Goal: Transaction & Acquisition: Purchase product/service

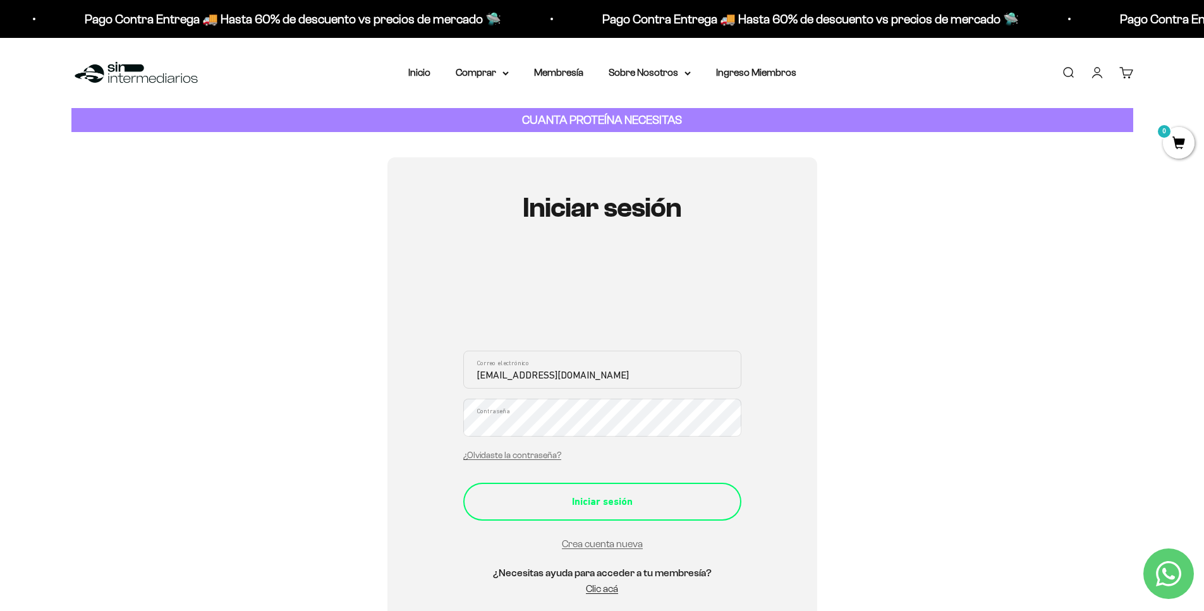
type input "ruano84@gmail.com"
click at [594, 495] on div "Iniciar sesión" at bounding box center [601, 501] width 227 height 16
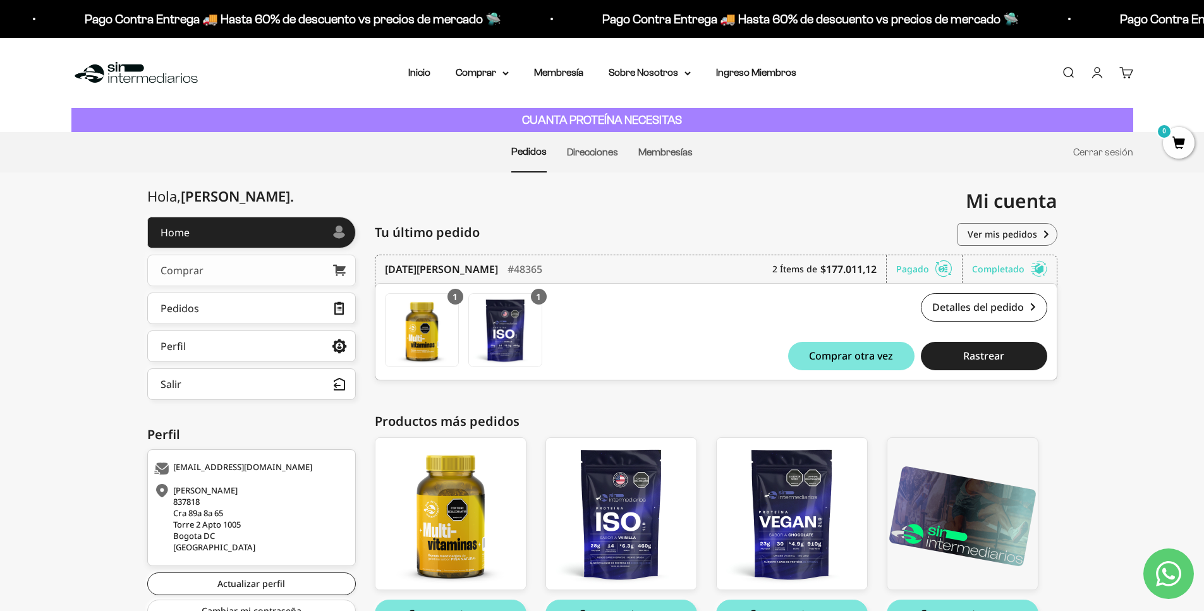
click at [260, 263] on link "Comprar" at bounding box center [251, 271] width 208 height 32
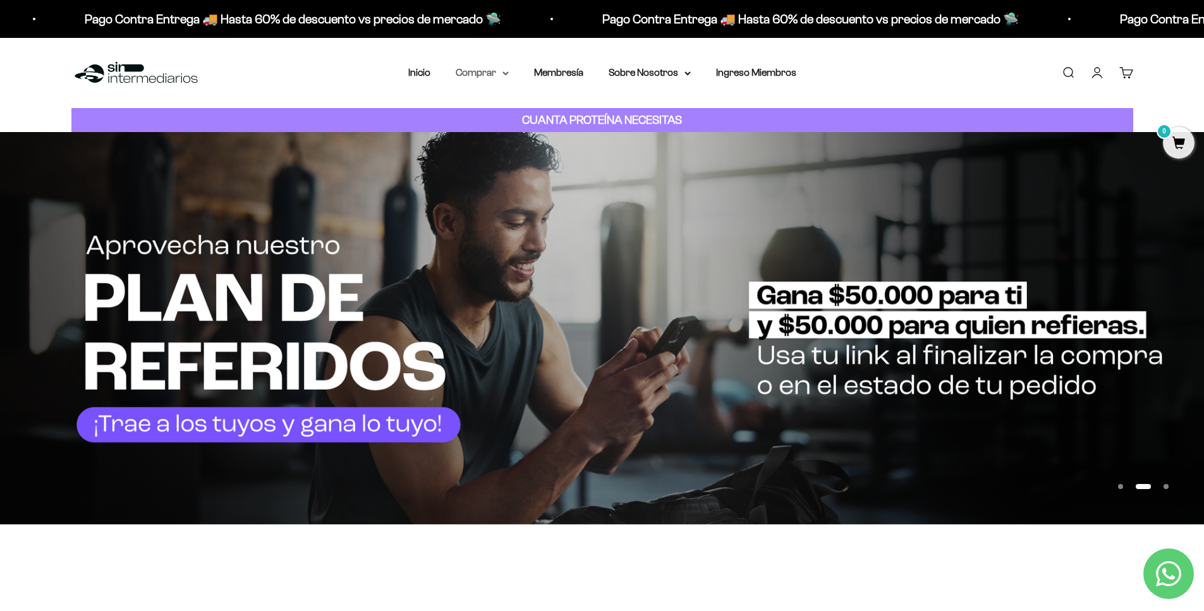
click at [503, 75] on icon at bounding box center [505, 73] width 5 height 3
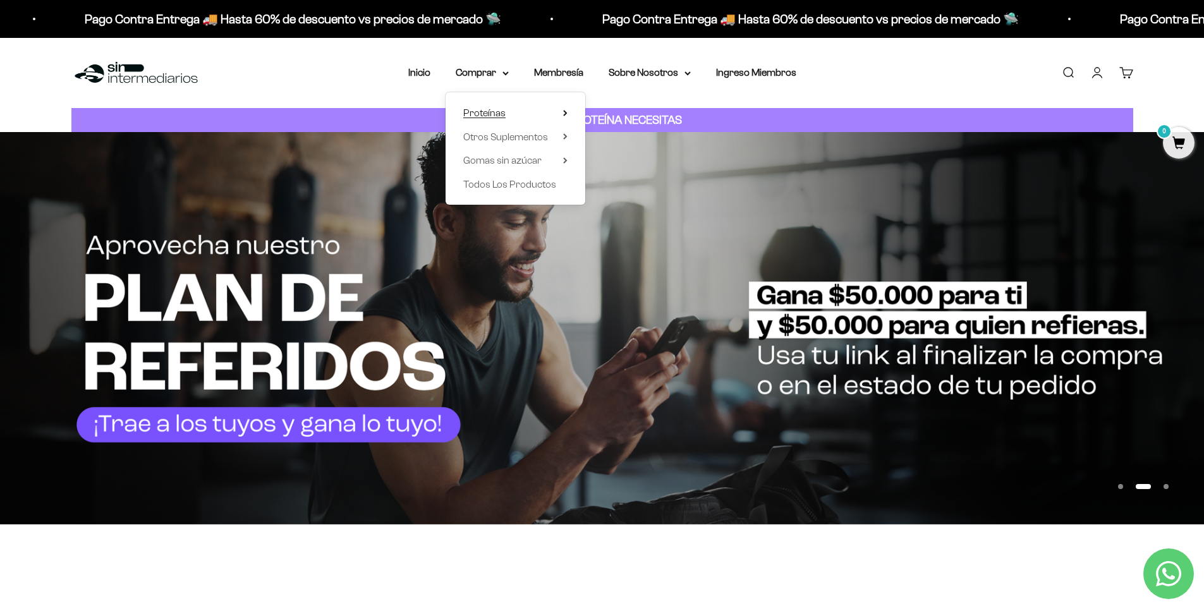
click at [551, 118] on summary "Proteínas" at bounding box center [515, 113] width 104 height 16
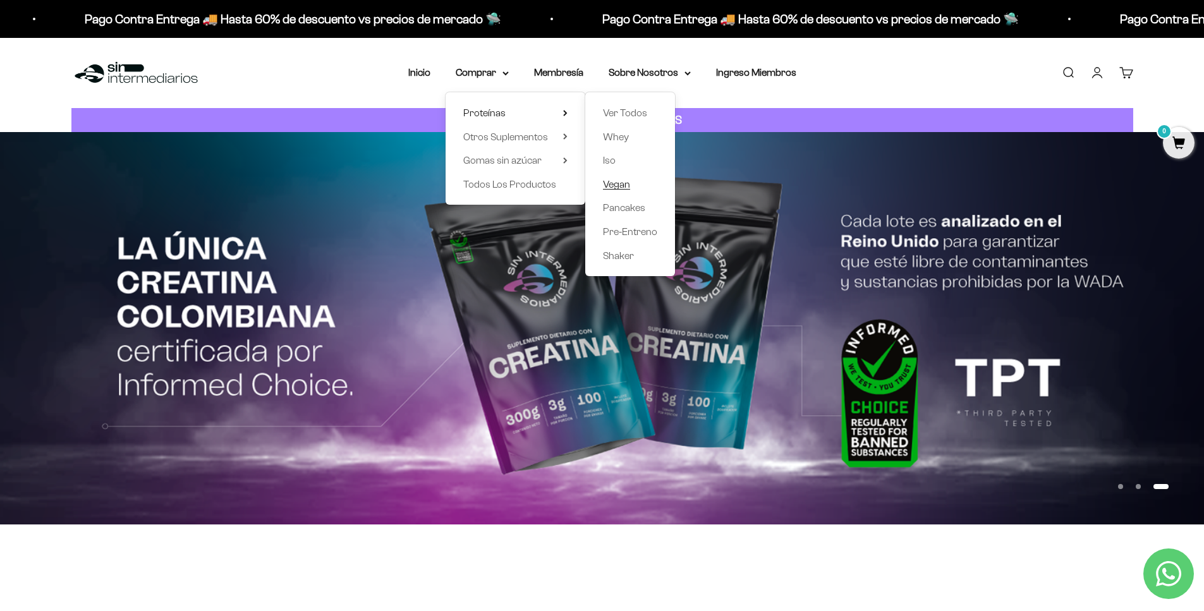
click at [616, 184] on span "Vegan" at bounding box center [616, 184] width 27 height 11
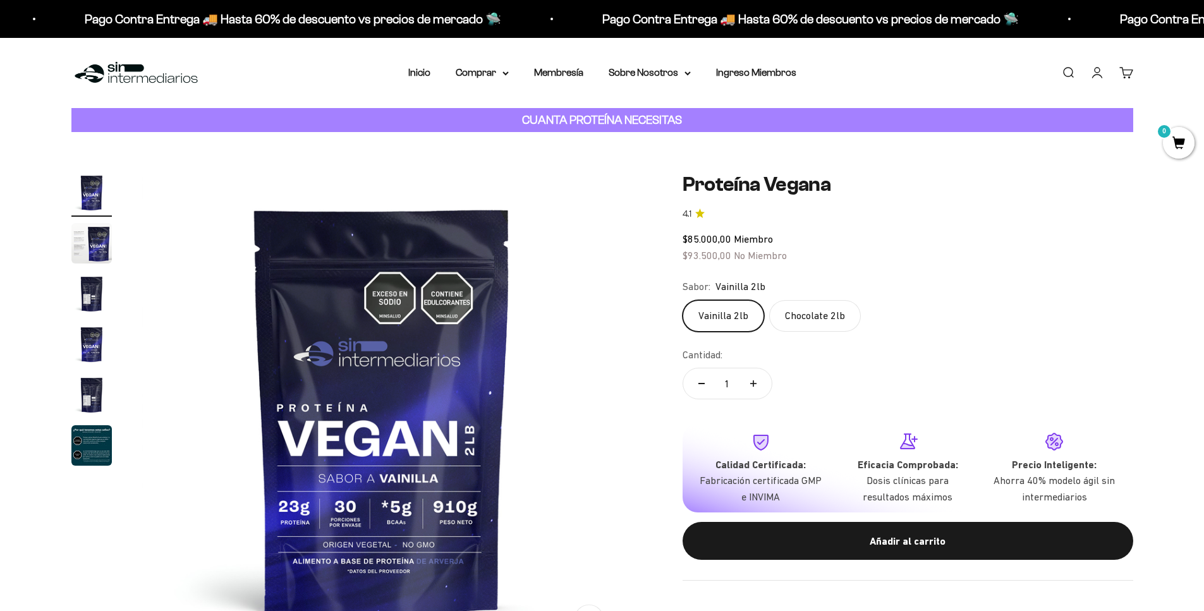
scroll to position [143, 0]
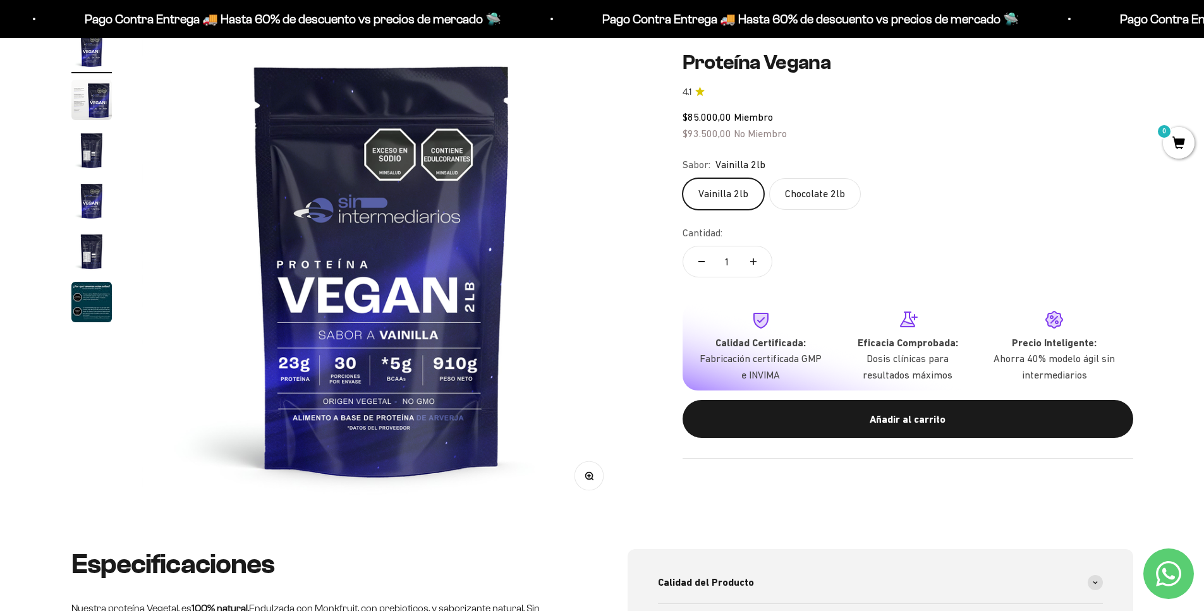
click at [784, 202] on label "Chocolate 2lb" at bounding box center [815, 194] width 92 height 32
click at [682, 178] on input "Chocolate 2lb" at bounding box center [682, 178] width 1 height 1
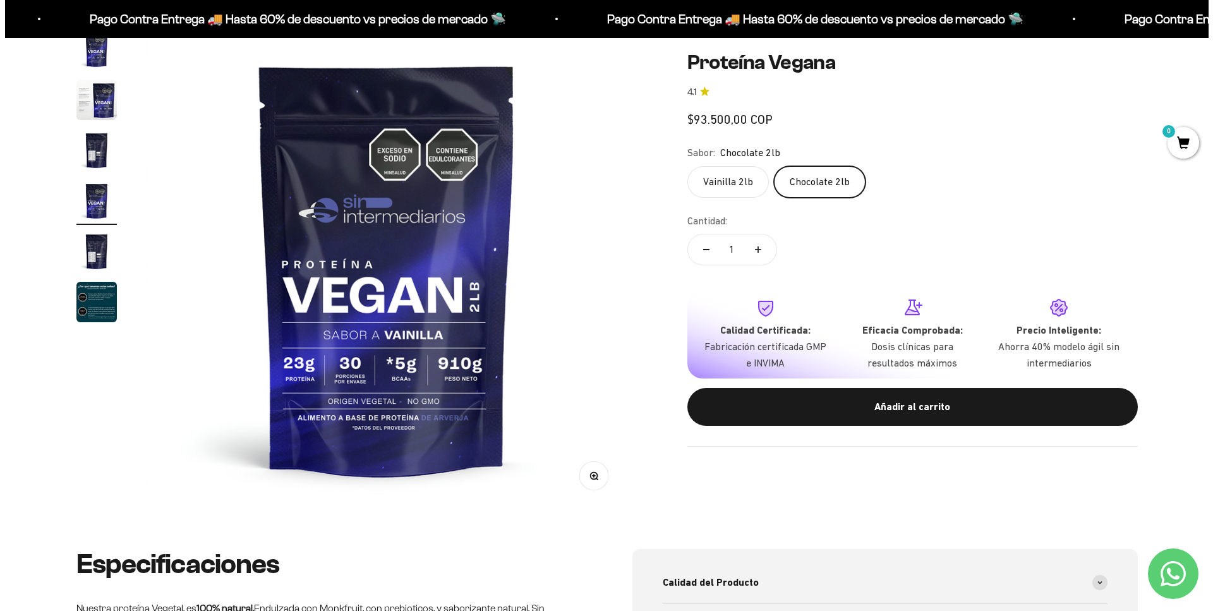
scroll to position [0, 1485]
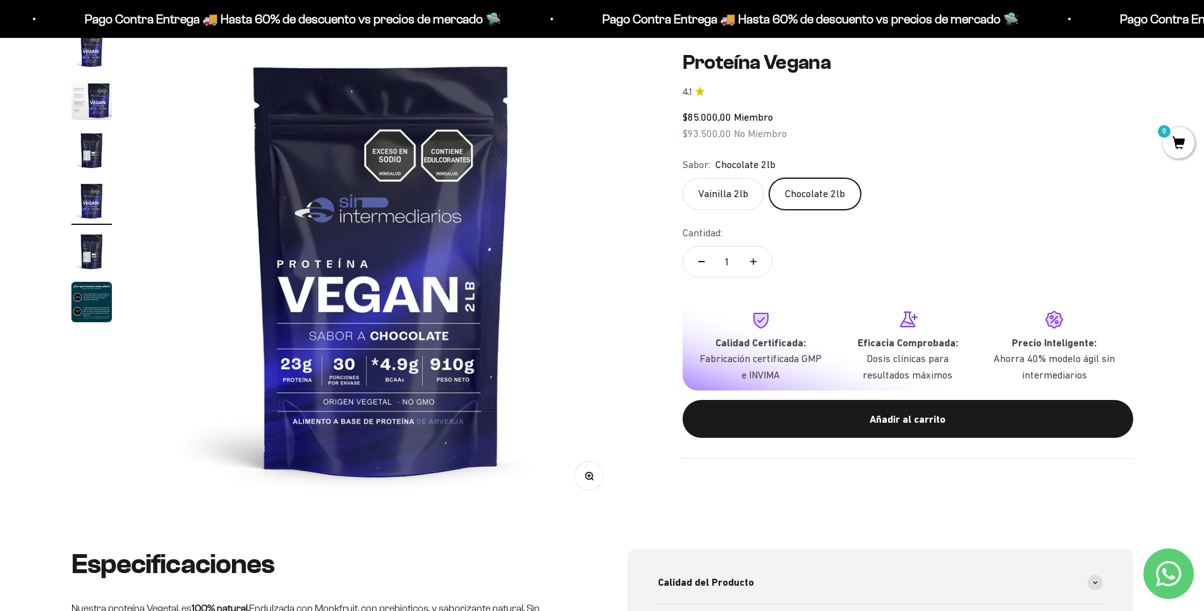
click at [752, 262] on icon "Aumentar cantidad" at bounding box center [753, 261] width 6 height 6
type input "2"
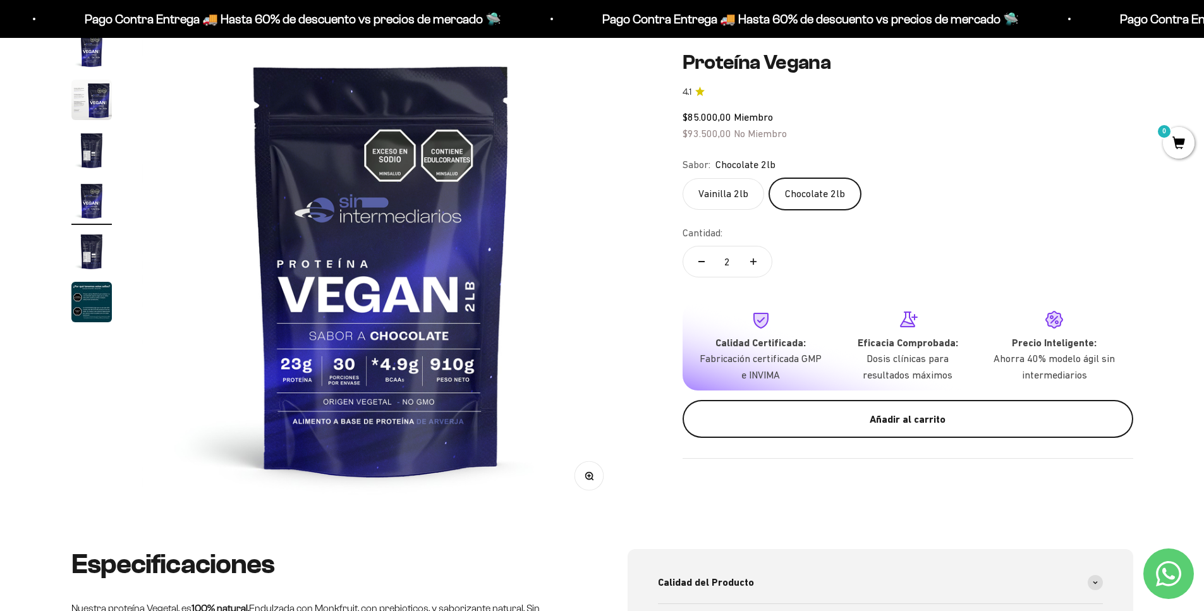
click at [787, 412] on div "Añadir al carrito" at bounding box center [908, 419] width 400 height 16
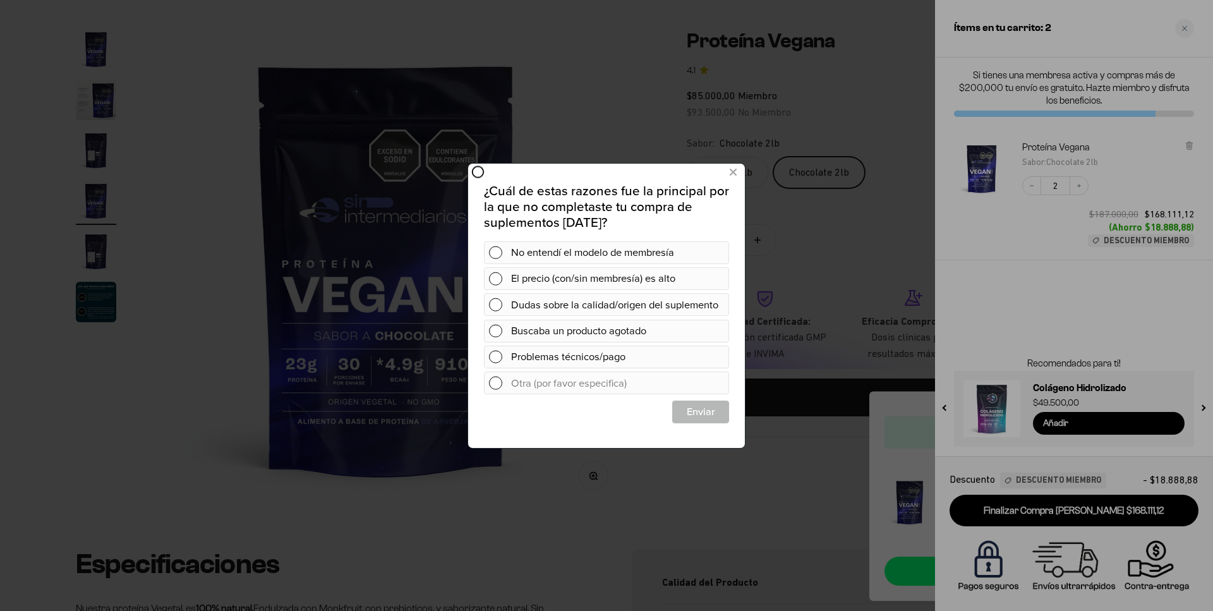
scroll to position [0, 0]
click at [732, 176] on icon at bounding box center [733, 172] width 7 height 17
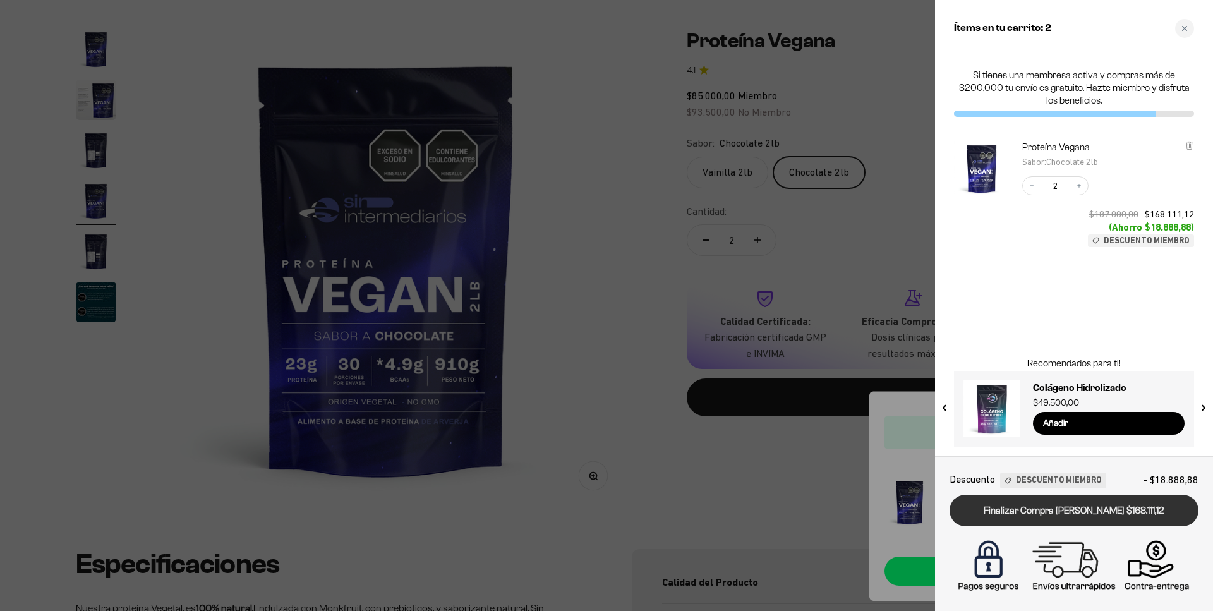
click at [1054, 514] on link "Finalizar Compra Segura $168.111,12" at bounding box center [1074, 511] width 249 height 32
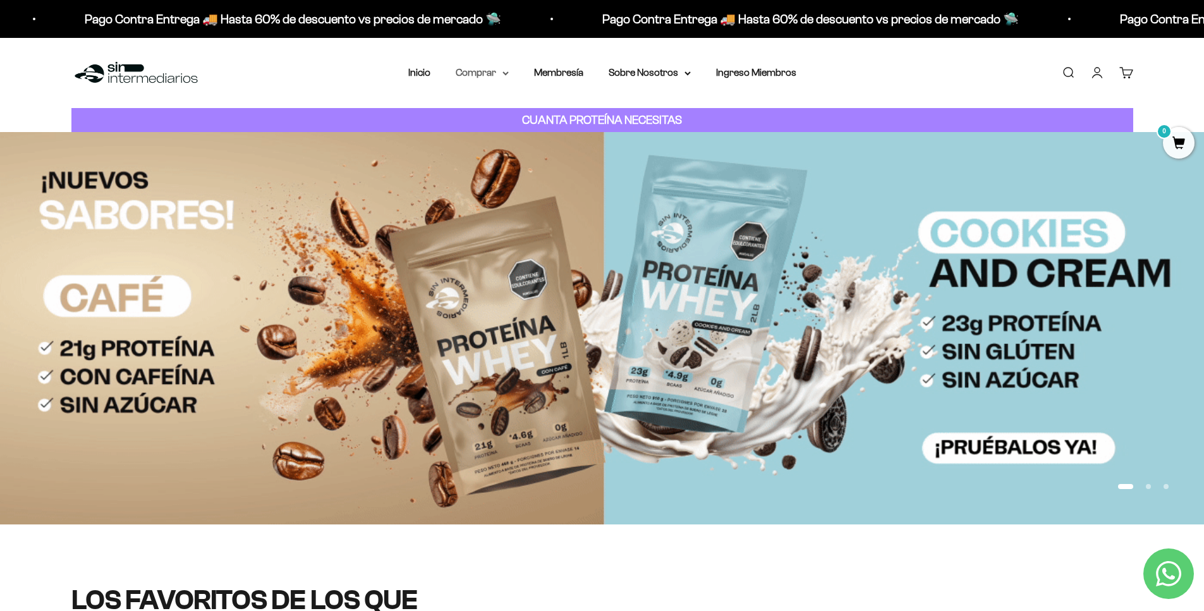
click at [503, 73] on icon at bounding box center [505, 73] width 5 height 3
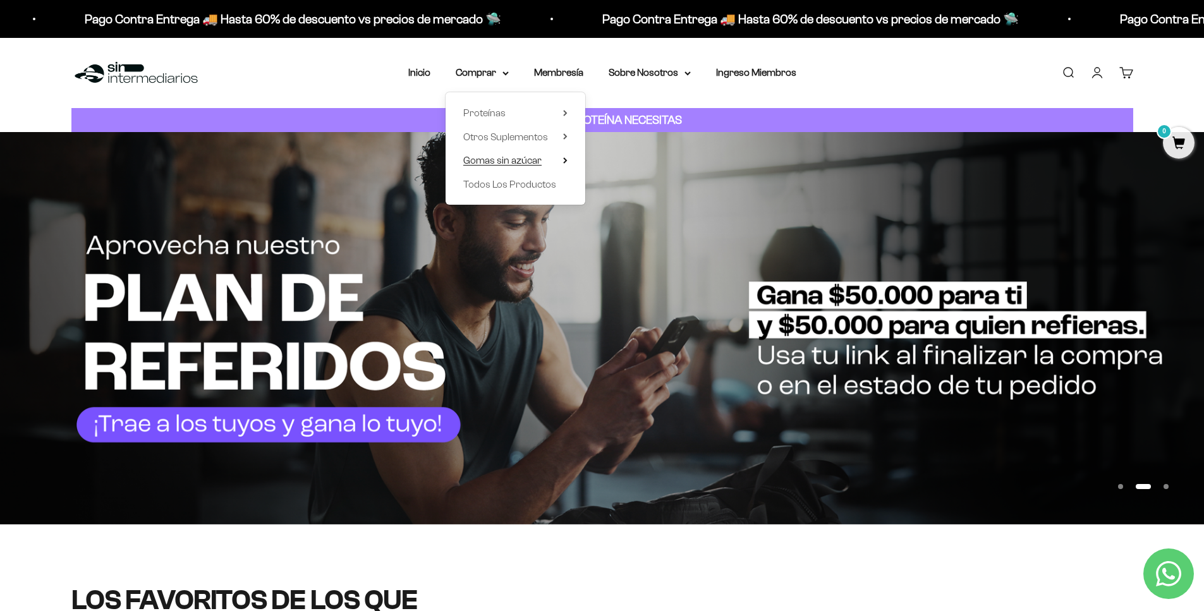
click at [564, 160] on icon at bounding box center [565, 160] width 3 height 5
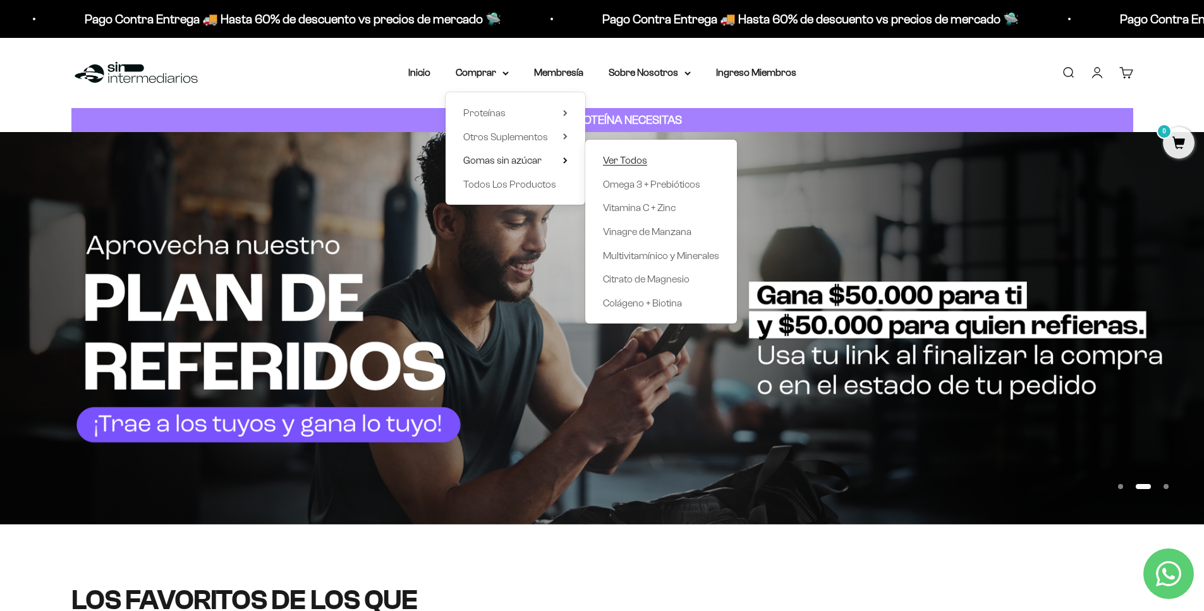
click at [603, 158] on span "Ver Todos" at bounding box center [625, 160] width 44 height 11
